Goal: Information Seeking & Learning: Learn about a topic

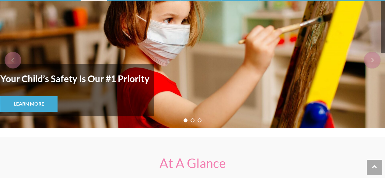
scroll to position [61, 0]
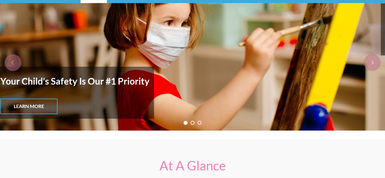
click at [47, 104] on link "Learn More" at bounding box center [28, 107] width 57 height 16
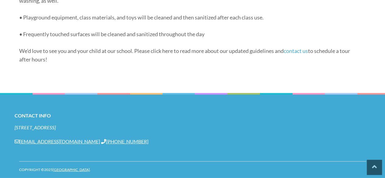
scroll to position [896, 0]
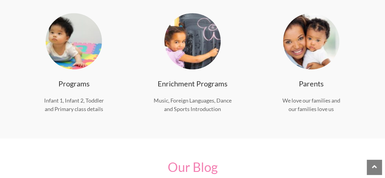
scroll to position [231, 0]
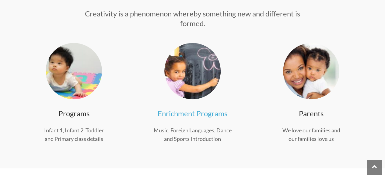
click at [198, 116] on link "Enrichment Programs" at bounding box center [192, 113] width 70 height 9
